Goal: Information Seeking & Learning: Learn about a topic

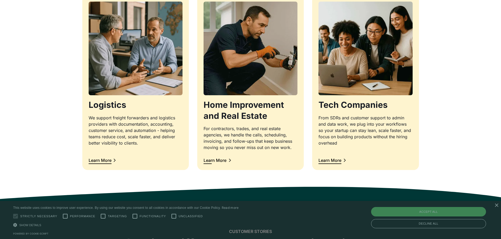
scroll to position [552, 0]
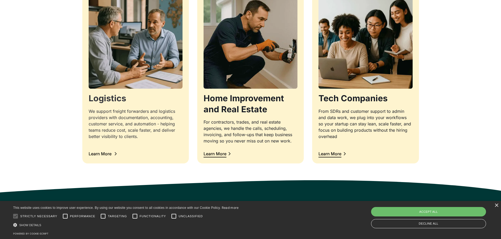
click at [174, 71] on img at bounding box center [135, 42] width 99 height 99
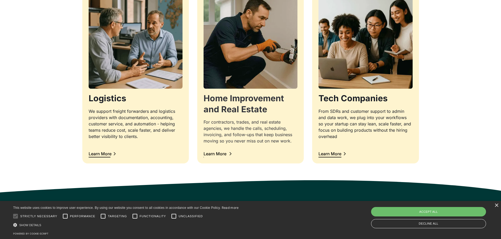
click at [261, 75] on img at bounding box center [250, 42] width 98 height 98
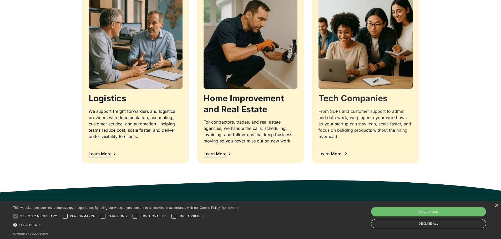
click at [356, 61] on img at bounding box center [365, 42] width 99 height 99
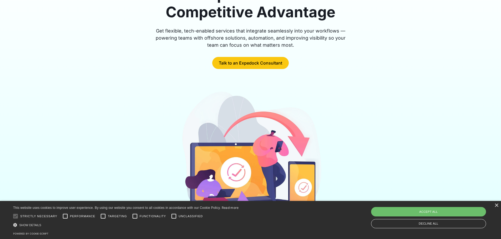
scroll to position [0, 0]
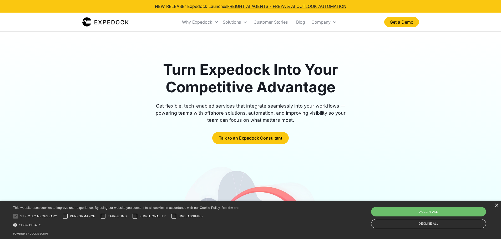
click at [166, 106] on div "Get flexible, tech-enabled services that integrate seamlessly into your workflo…" at bounding box center [251, 112] width 202 height 21
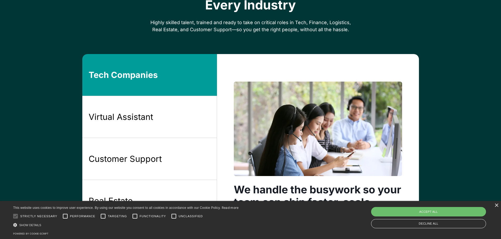
scroll to position [420, 0]
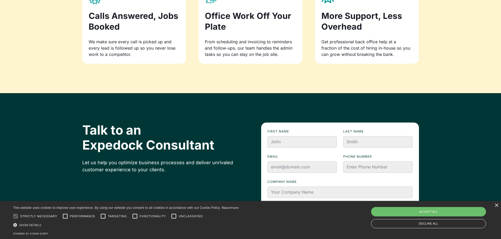
scroll to position [709, 0]
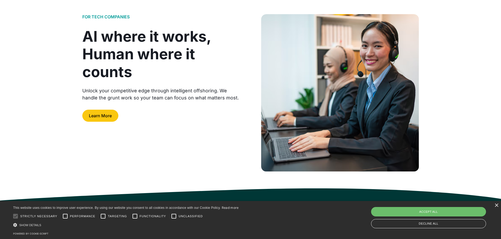
scroll to position [105, 0]
